Goal: Information Seeking & Learning: Find specific page/section

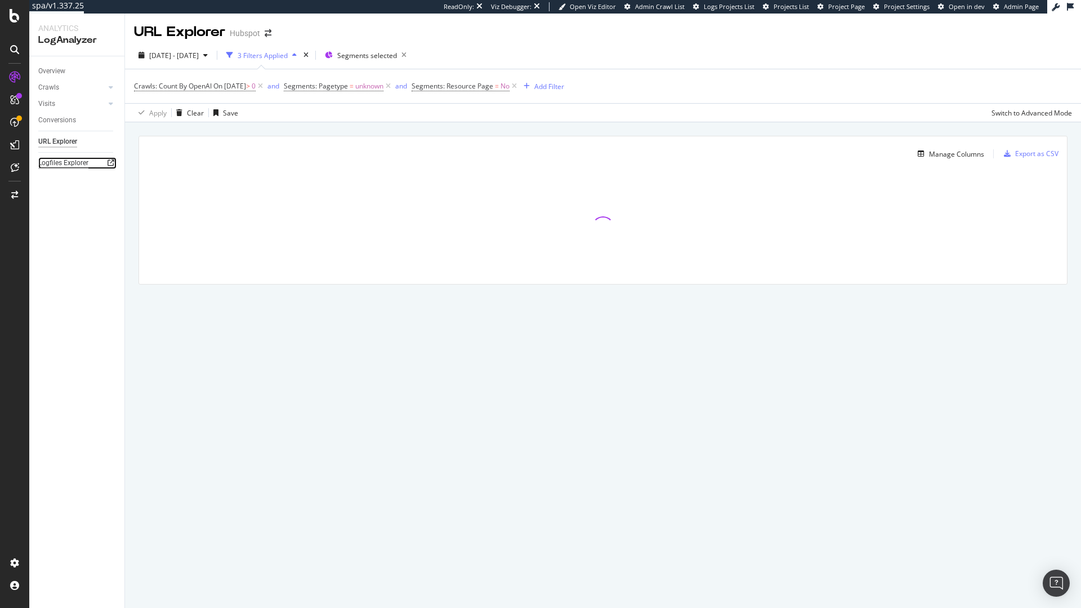
click at [64, 161] on div "Logfiles Explorer" at bounding box center [63, 163] width 50 height 12
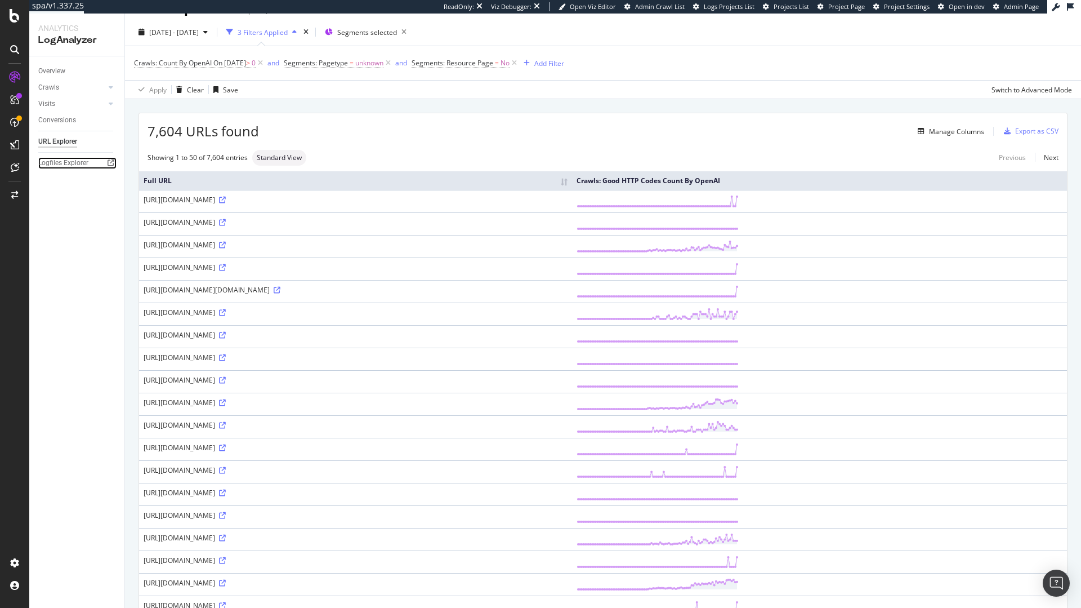
scroll to position [36, 0]
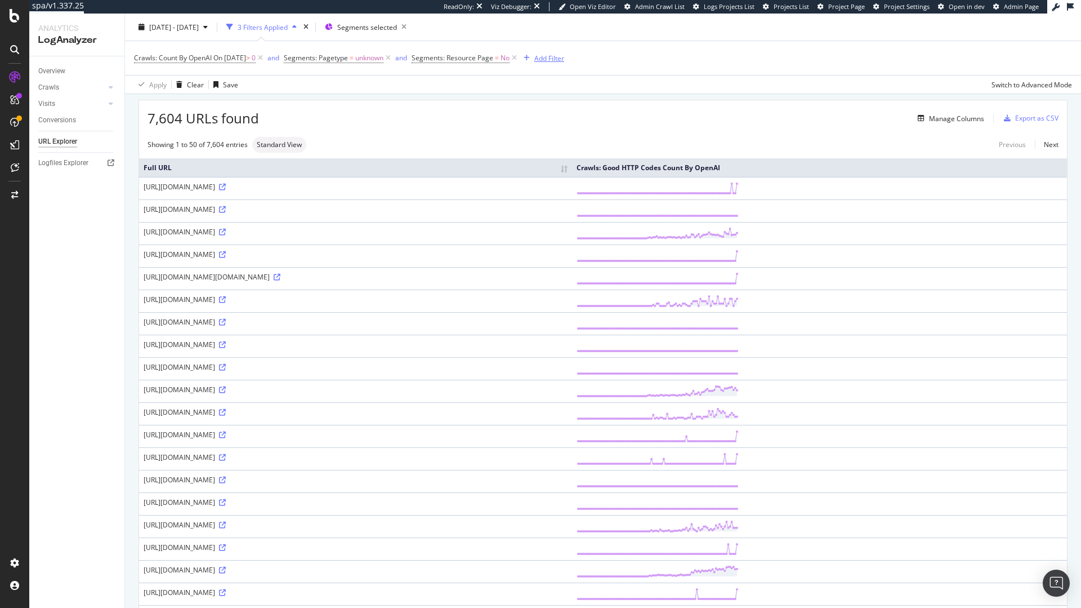
click at [530, 59] on icon "button" at bounding box center [527, 58] width 6 height 7
click at [519, 57] on icon at bounding box center [515, 57] width 10 height 11
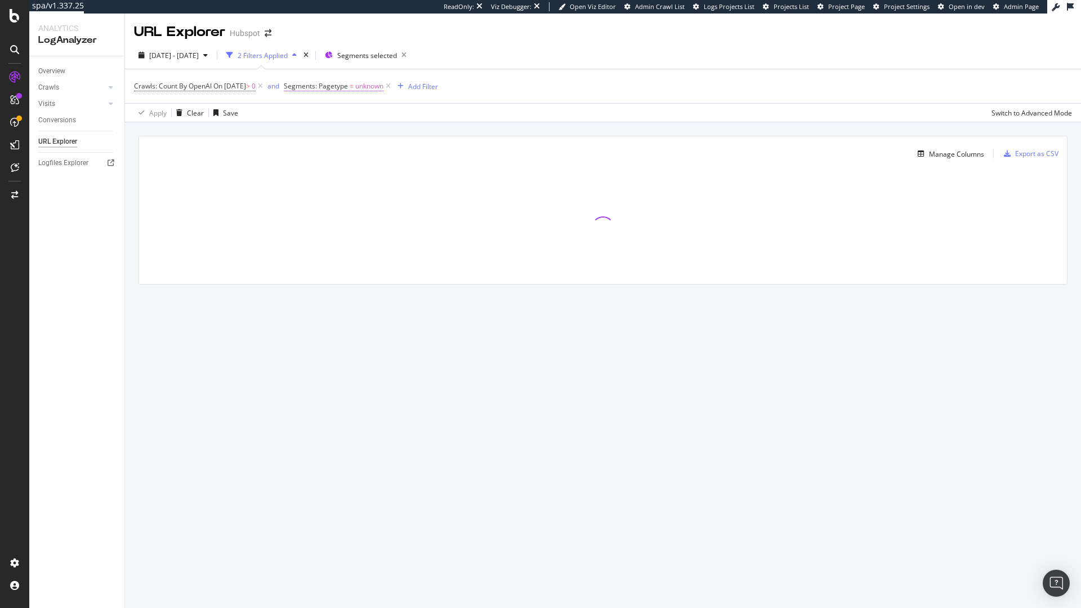
click at [384, 83] on span "unknown" at bounding box center [369, 86] width 28 height 16
click at [265, 92] on span "Crawls: Count By OpenAI On [DATE] > 0" at bounding box center [199, 86] width 131 height 16
click at [265, 83] on icon at bounding box center [261, 86] width 10 height 11
click at [266, 82] on div "Add Filter" at bounding box center [274, 87] width 30 height 10
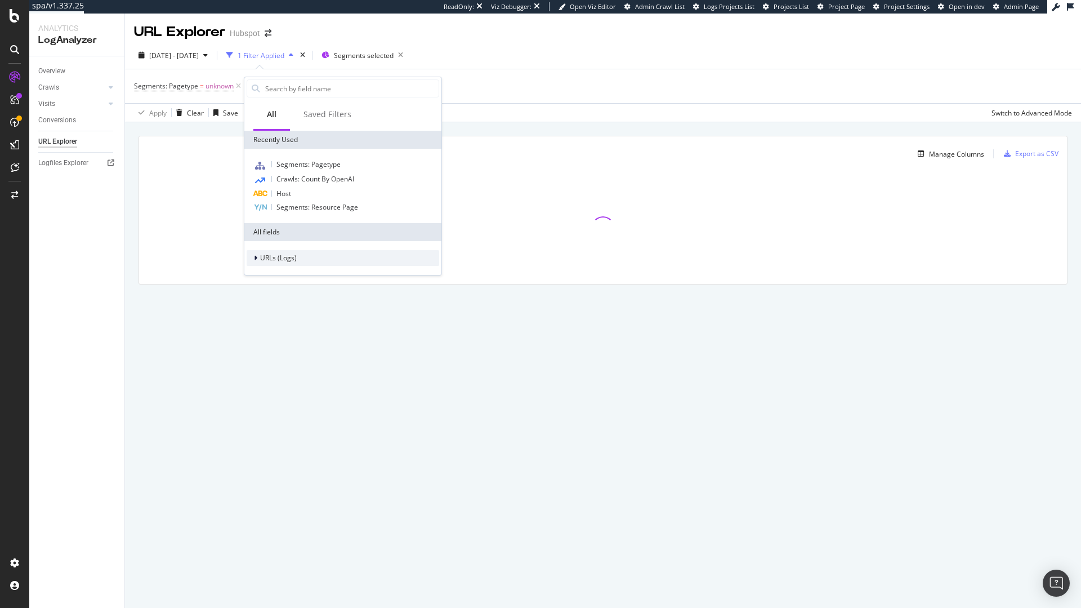
click at [288, 255] on span "URLs (Logs)" at bounding box center [278, 258] width 37 height 10
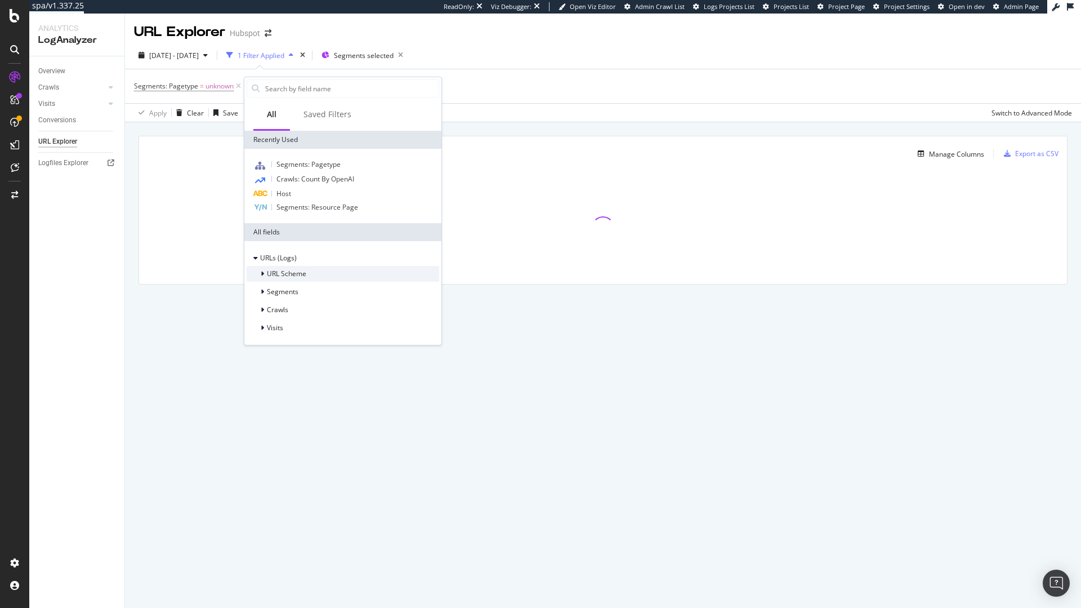
click at [289, 276] on span "URL Scheme" at bounding box center [286, 274] width 39 height 10
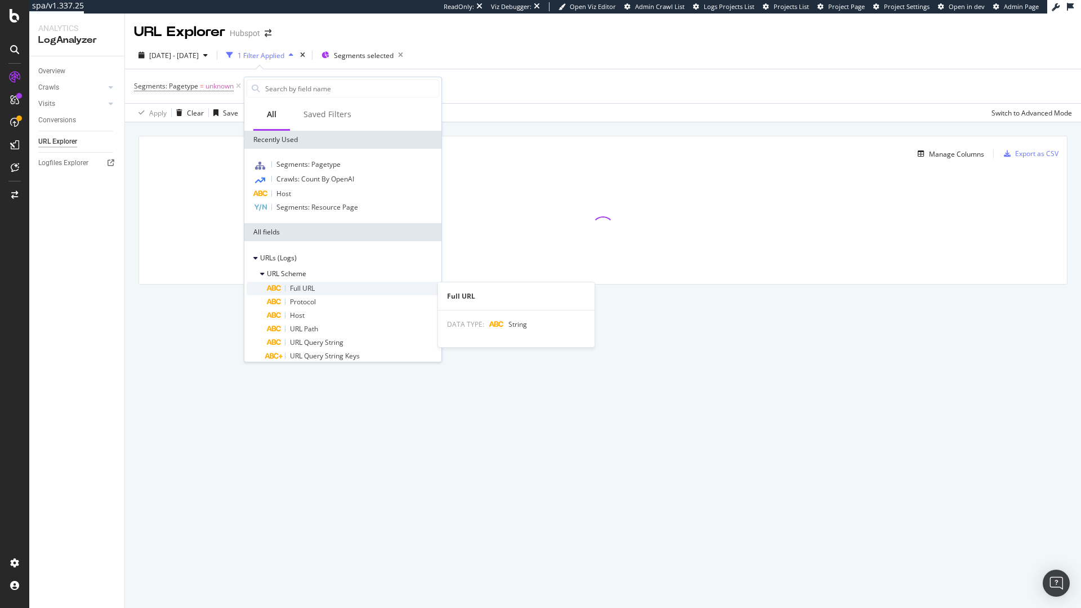
click at [297, 292] on span "Full URL" at bounding box center [302, 288] width 25 height 10
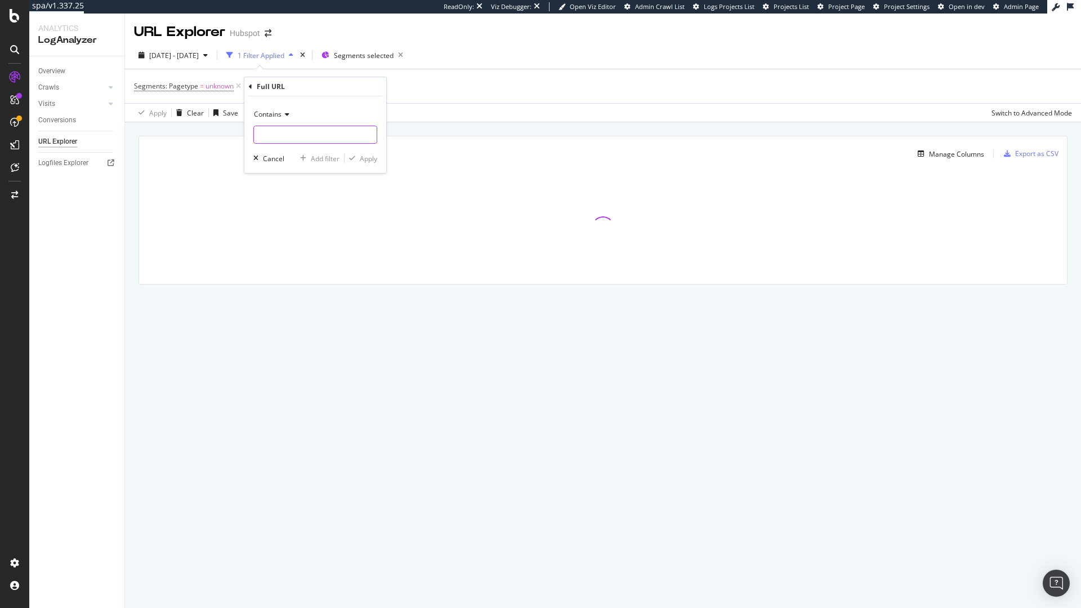
click at [277, 135] on input "text" at bounding box center [315, 135] width 123 height 18
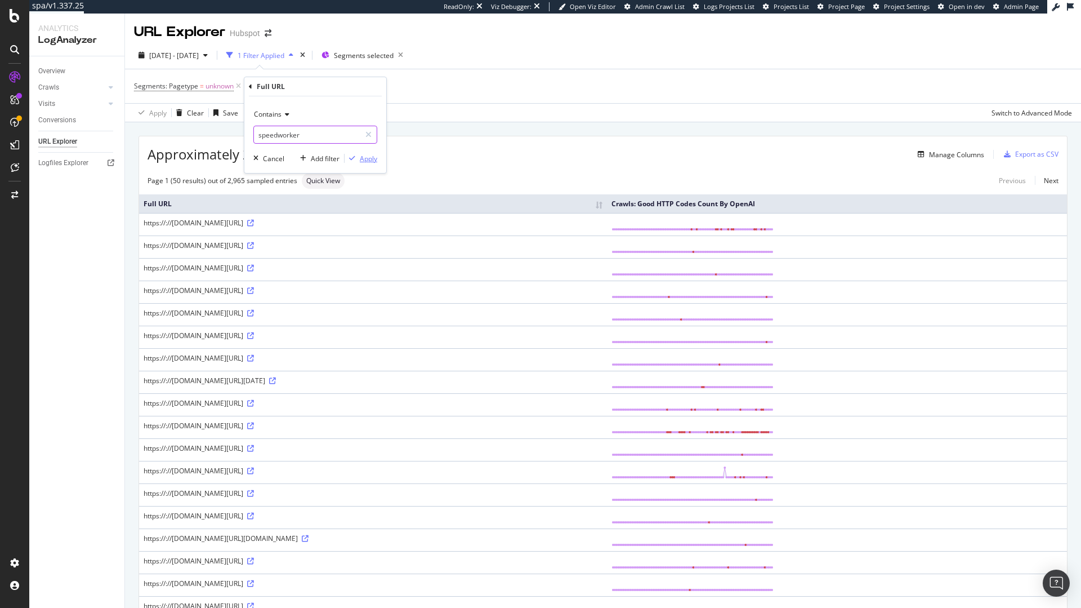
type input "speedworker"
click at [365, 157] on div "Apply" at bounding box center [368, 159] width 17 height 10
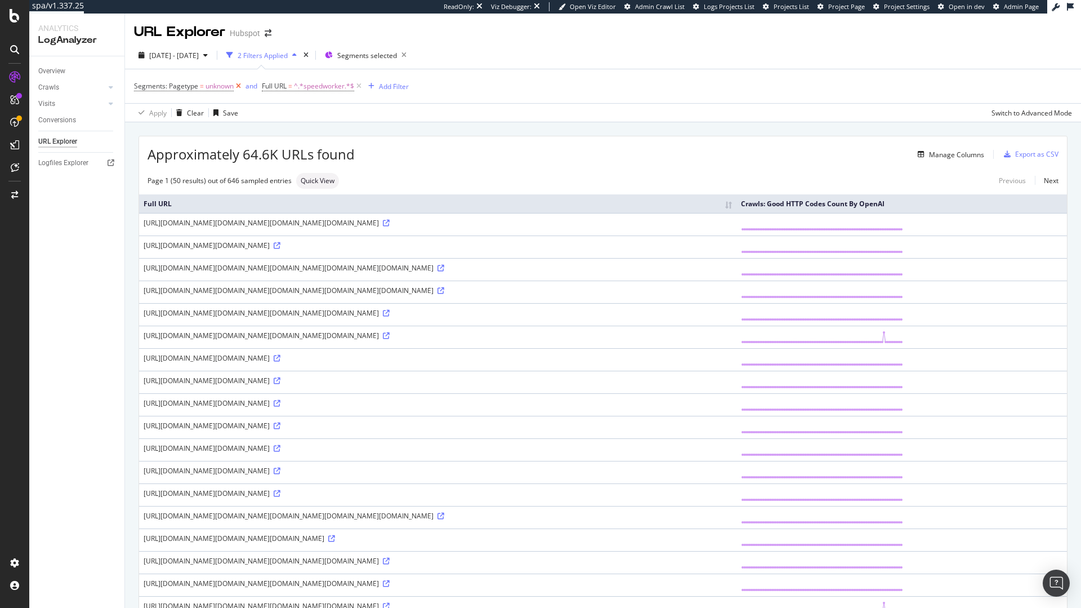
click at [238, 87] on icon at bounding box center [239, 86] width 10 height 11
click at [945, 155] on div "Manage Columns" at bounding box center [956, 155] width 55 height 10
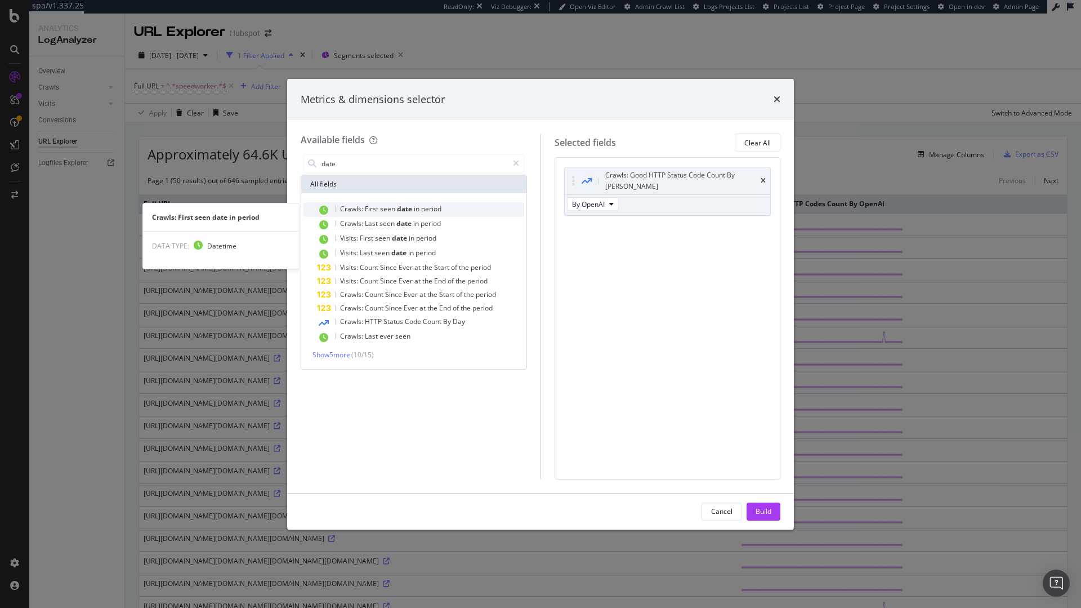
type input "date"
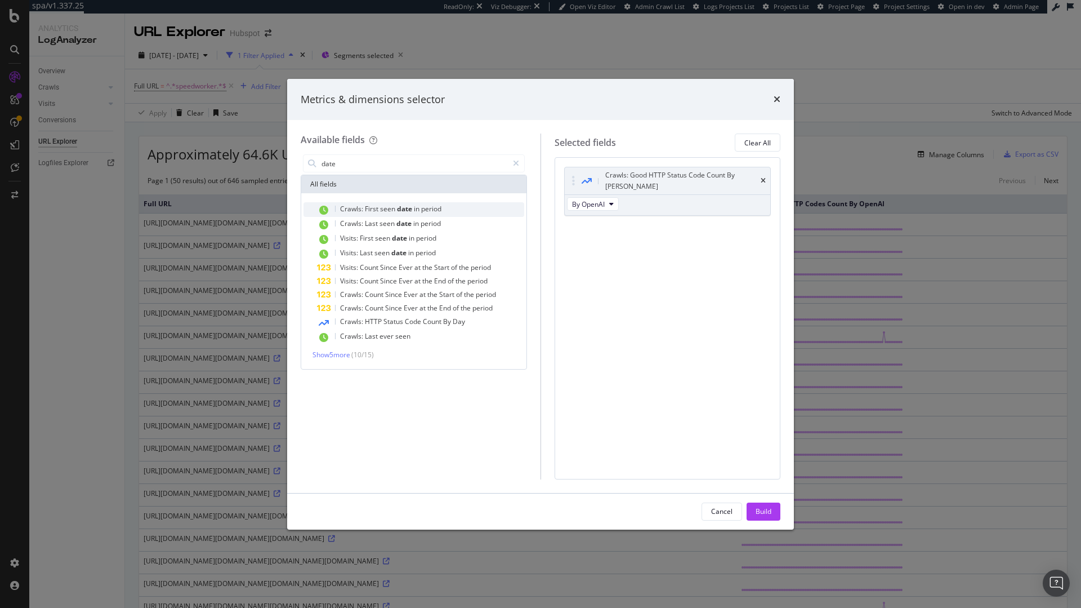
click at [463, 213] on div "Crawls: First seen date in period" at bounding box center [420, 209] width 207 height 15
click at [443, 211] on div "Crawls: First seen date in period" at bounding box center [420, 209] width 207 height 15
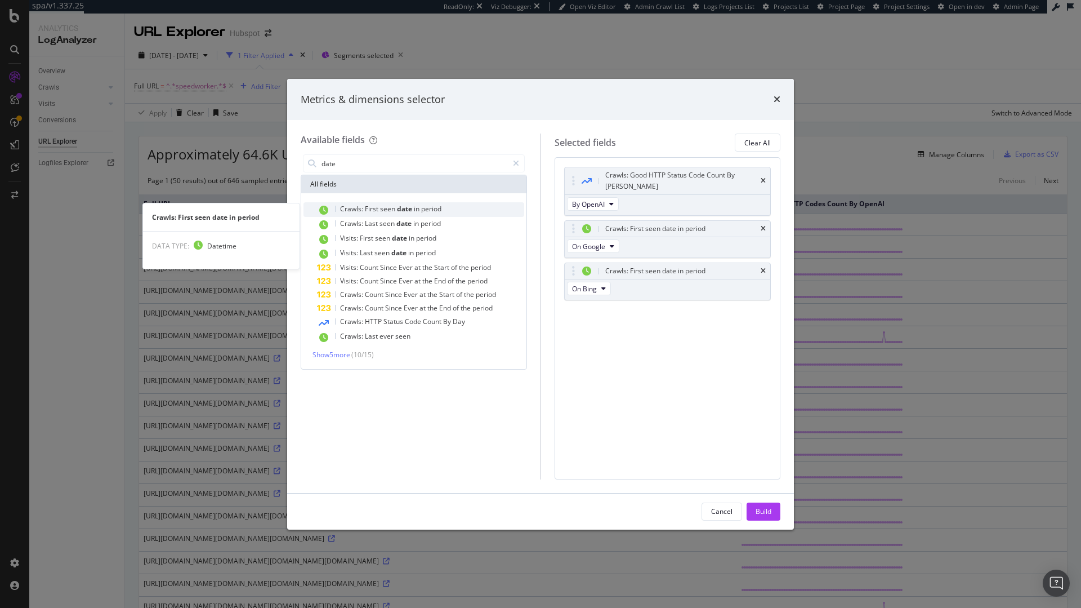
click at [413, 207] on span "date" at bounding box center [405, 209] width 17 height 10
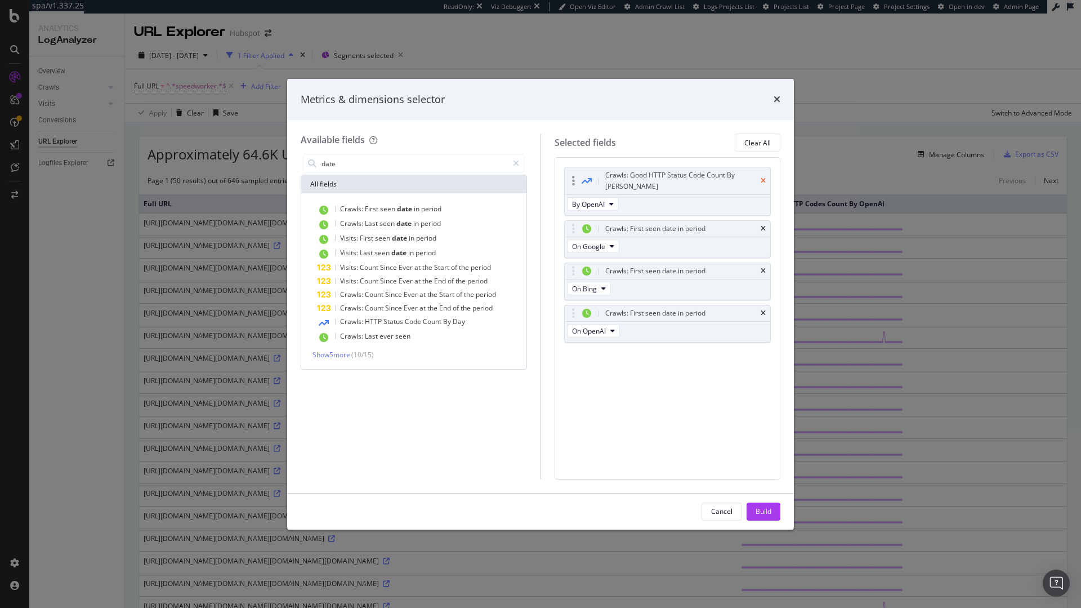
click at [765, 177] on icon "times" at bounding box center [763, 180] width 5 height 7
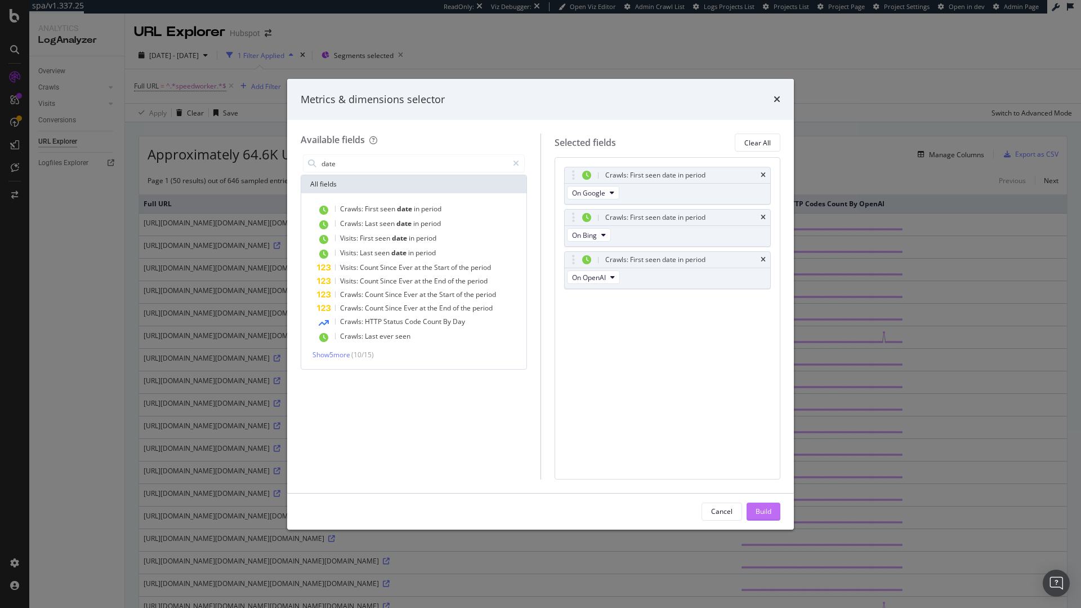
click at [765, 509] on div "Build" at bounding box center [764, 511] width 16 height 10
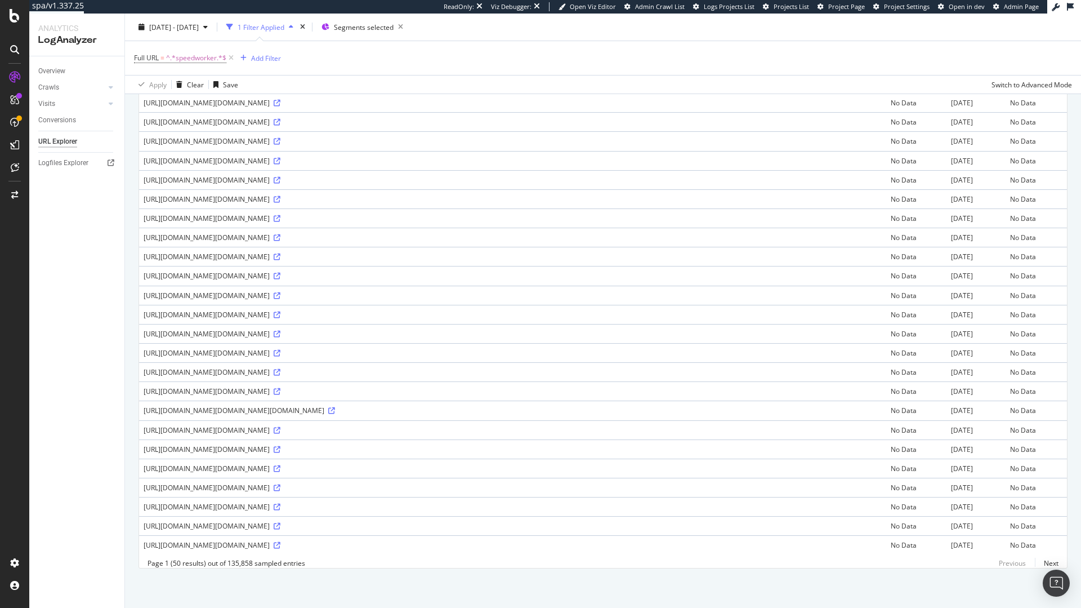
scroll to position [1207, 0]
click at [1039, 565] on link "Next" at bounding box center [1047, 563] width 24 height 16
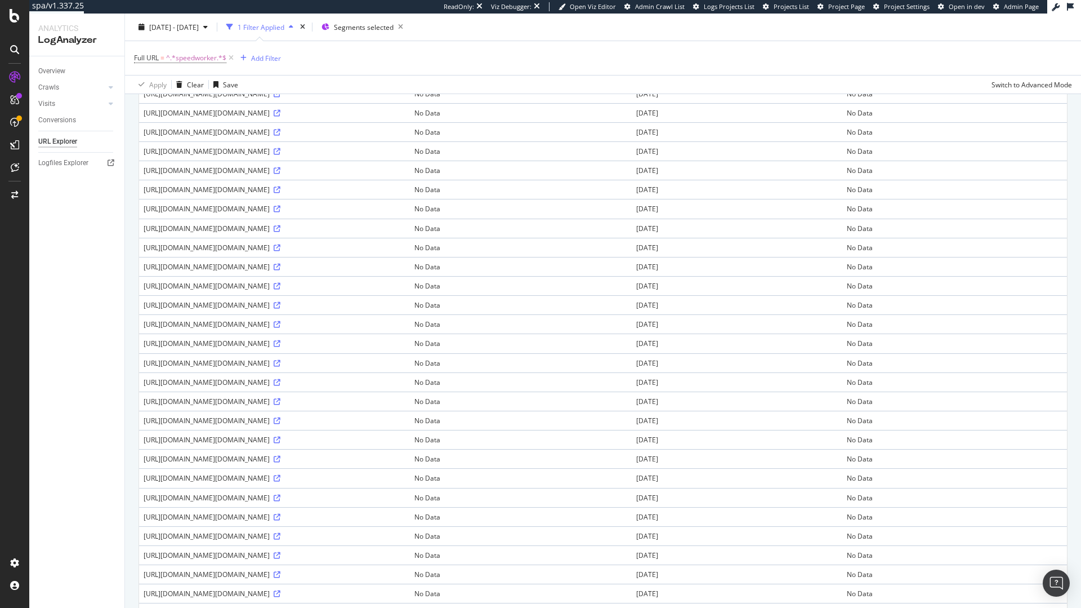
scroll to position [14, 0]
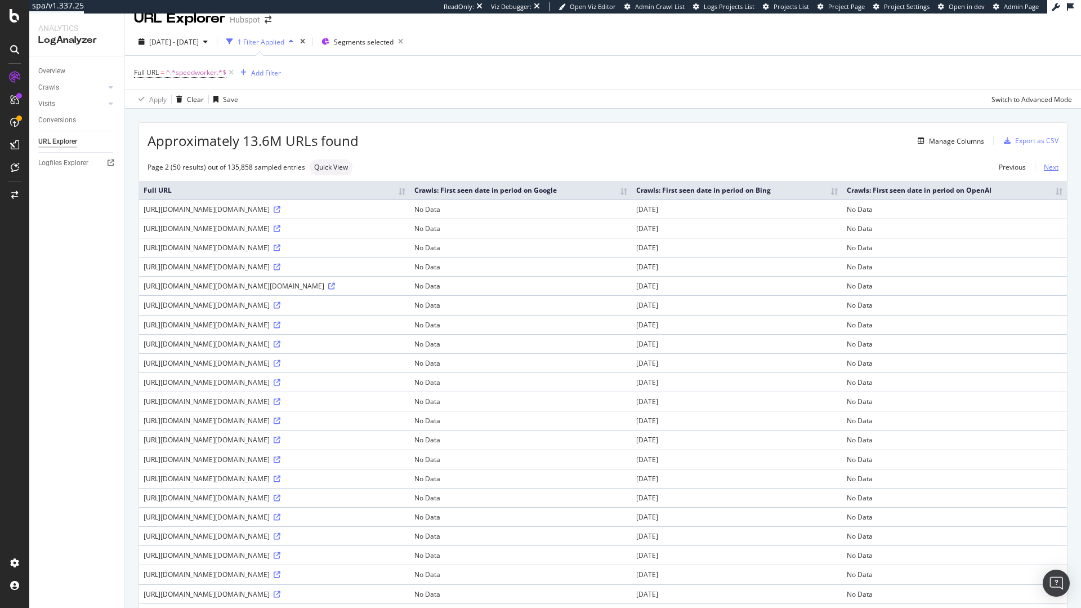
click at [1043, 162] on link "Next" at bounding box center [1047, 167] width 24 height 16
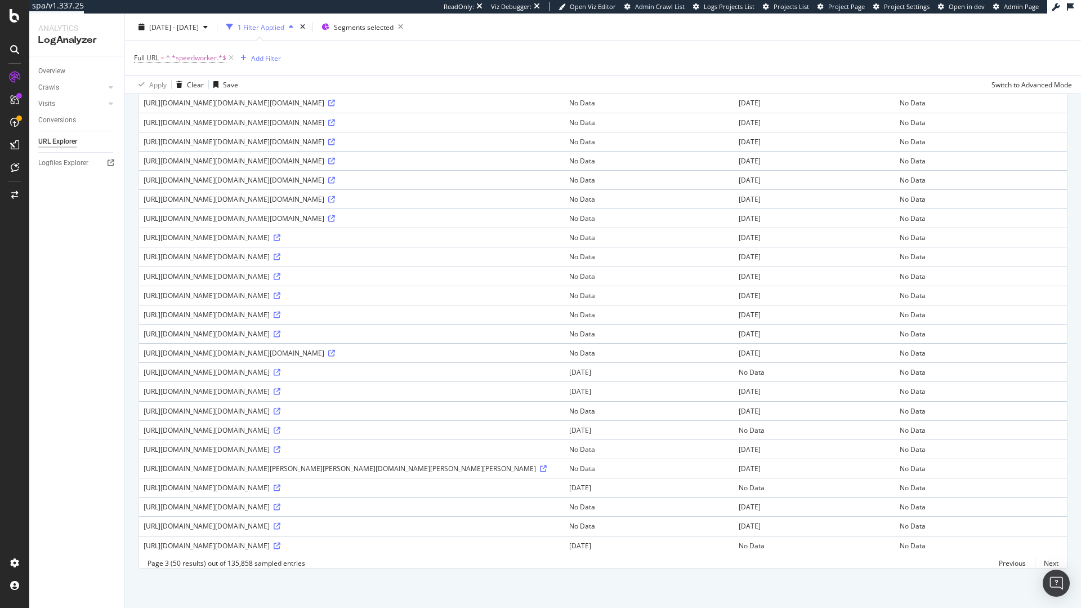
scroll to position [1081, 0]
